Goal: Navigation & Orientation: Find specific page/section

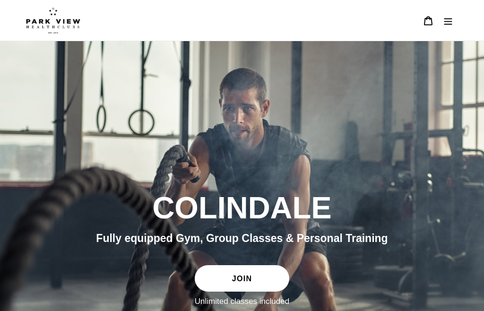
click at [445, 22] on icon "Menu" at bounding box center [447, 20] width 9 height 9
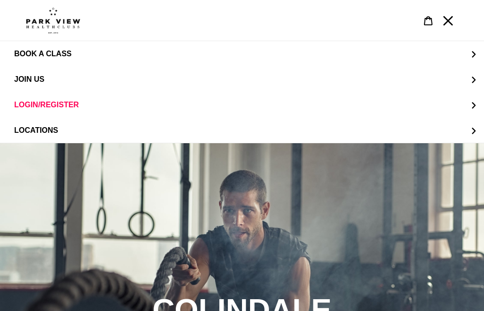
click at [325, 108] on button "LOGIN/REGISTER" at bounding box center [242, 105] width 484 height 26
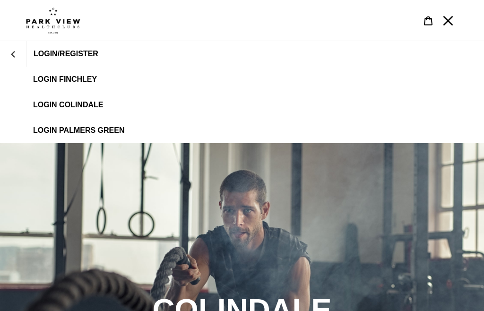
click at [182, 101] on link "LOGIN COLINDALE" at bounding box center [242, 105] width 484 height 26
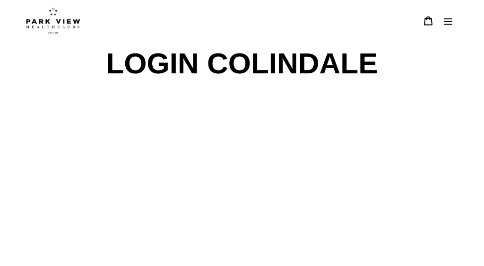
click at [68, 27] on img at bounding box center [53, 20] width 54 height 26
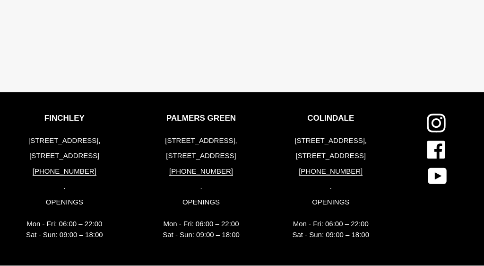
scroll to position [1854, 0]
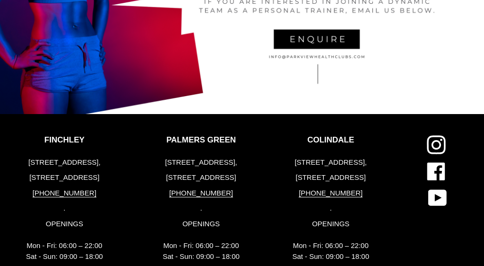
click at [433, 145] on icon at bounding box center [436, 145] width 19 height 19
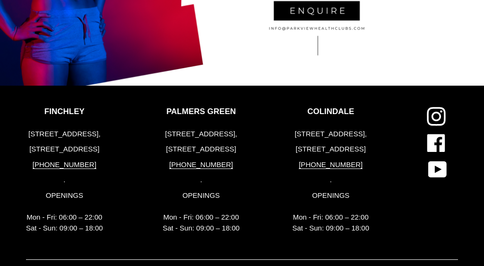
scroll to position [1865, 0]
